Goal: Check status

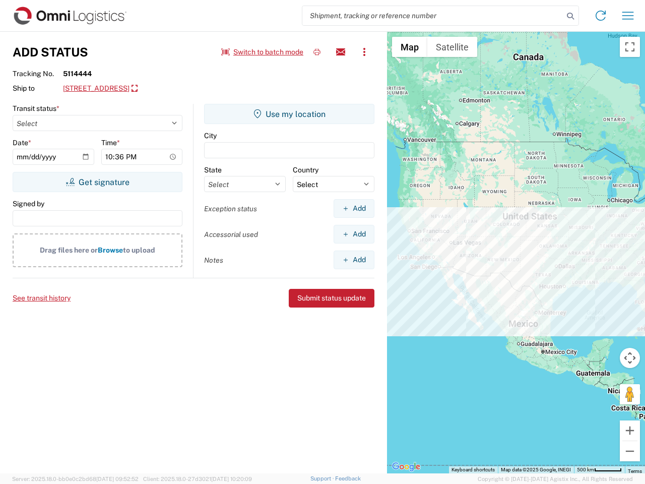
click at [433, 16] on input "search" at bounding box center [432, 15] width 261 height 19
click at [571, 16] on icon at bounding box center [570, 16] width 14 height 14
click at [601, 16] on icon at bounding box center [601, 16] width 16 height 16
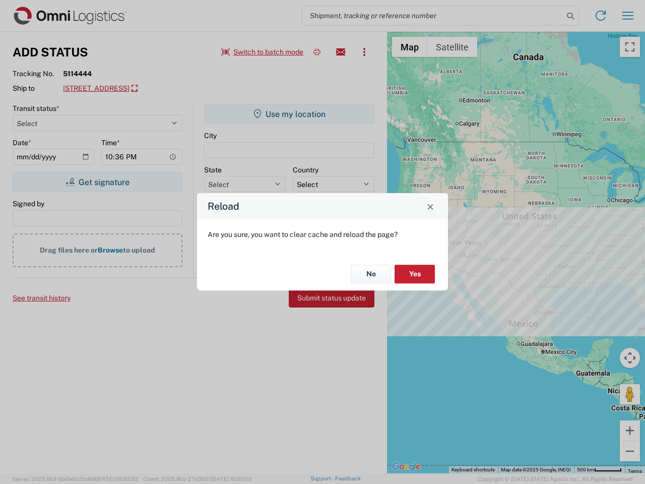
click at [628, 16] on div "Reload Are you sure, you want to clear cache and reload the page? No Yes" at bounding box center [322, 242] width 645 height 484
click at [263, 52] on div "Reload Are you sure, you want to clear cache and reload the page? No Yes" at bounding box center [322, 242] width 645 height 484
click at [317, 52] on div "Reload Are you sure, you want to clear cache and reload the page? No Yes" at bounding box center [322, 242] width 645 height 484
click at [341, 52] on div "Reload Are you sure, you want to clear cache and reload the page? No Yes" at bounding box center [322, 242] width 645 height 484
click at [364, 52] on div "Reload Are you sure, you want to clear cache and reload the page? No Yes" at bounding box center [322, 242] width 645 height 484
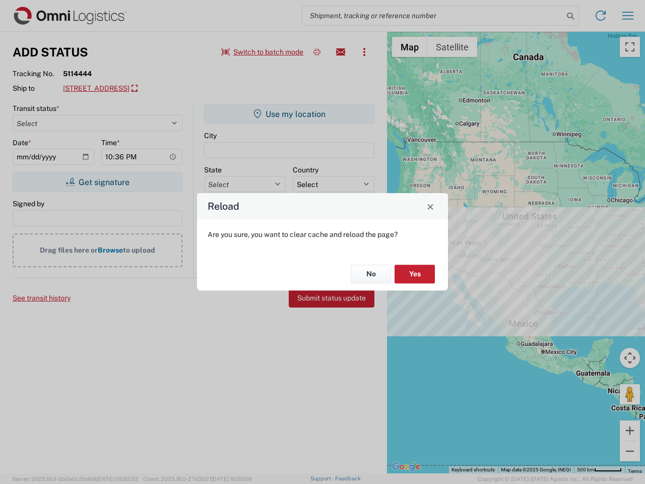
click at [154, 89] on div "Reload Are you sure, you want to clear cache and reload the page? No Yes" at bounding box center [322, 242] width 645 height 484
click at [97, 182] on div "Reload Are you sure, you want to clear cache and reload the page? No Yes" at bounding box center [322, 242] width 645 height 484
